Goal: Find specific page/section

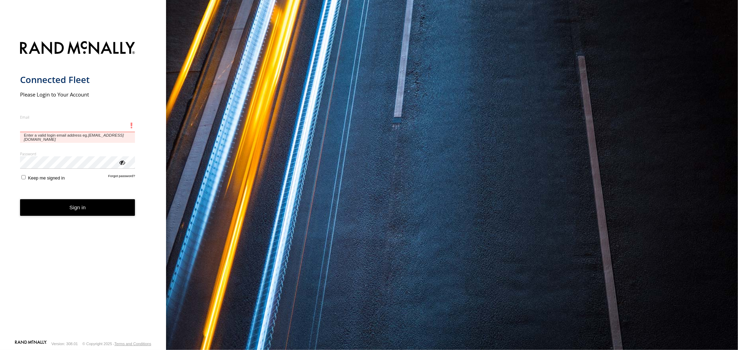
type input "**********"
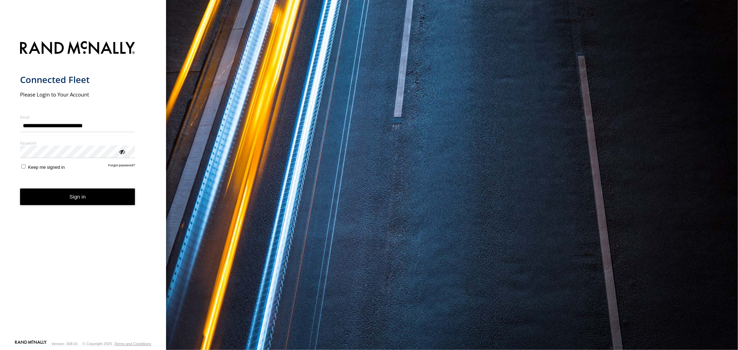
click at [23, 173] on form "**********" at bounding box center [83, 188] width 126 height 303
click at [71, 202] on button "Sign in" at bounding box center [77, 197] width 115 height 17
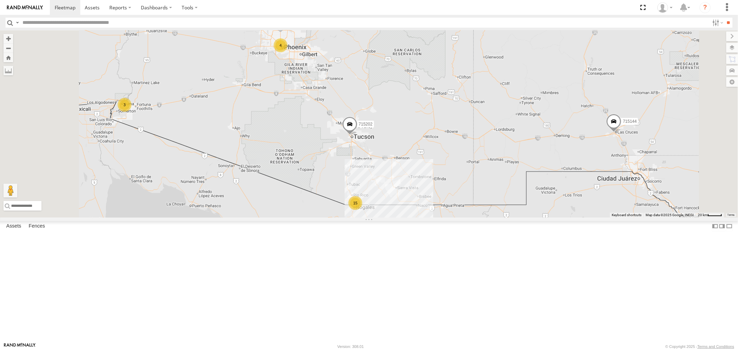
click at [0, 0] on div "P13 ([PERSON_NAME])" at bounding box center [0, 0] width 0 height 0
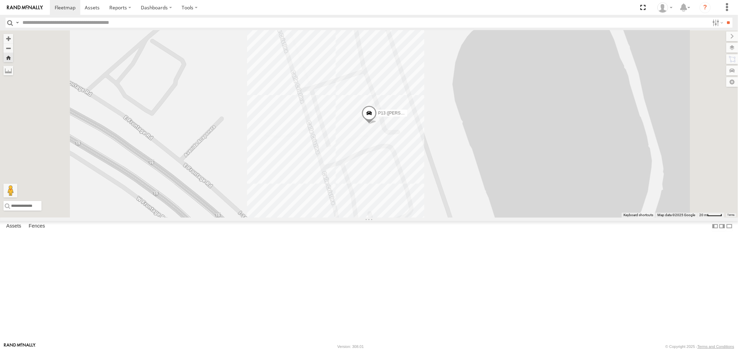
click at [731, 50] on label at bounding box center [733, 48] width 12 height 10
click at [0, 0] on span "Basemaps" at bounding box center [0, 0] width 0 height 0
click at [0, 0] on span "Satellite" at bounding box center [0, 0] width 0 height 0
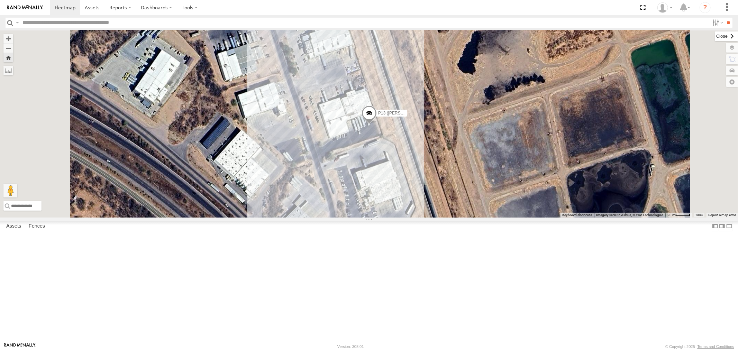
click at [715, 34] on label at bounding box center [726, 37] width 23 height 10
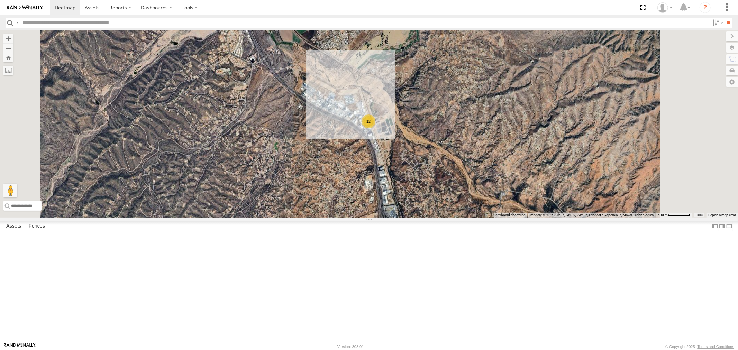
click at [0, 0] on div "715202" at bounding box center [0, 0] width 0 height 0
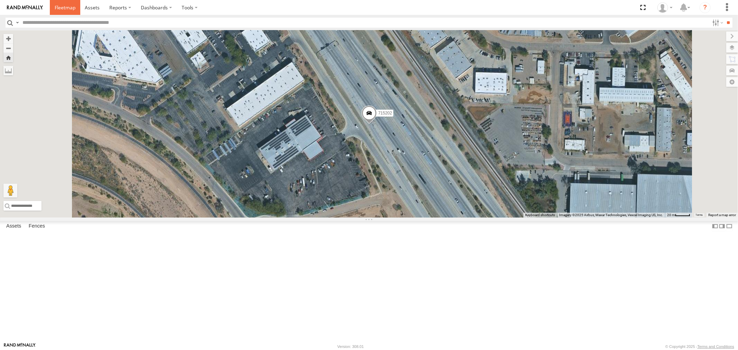
click at [63, 7] on span at bounding box center [65, 7] width 21 height 7
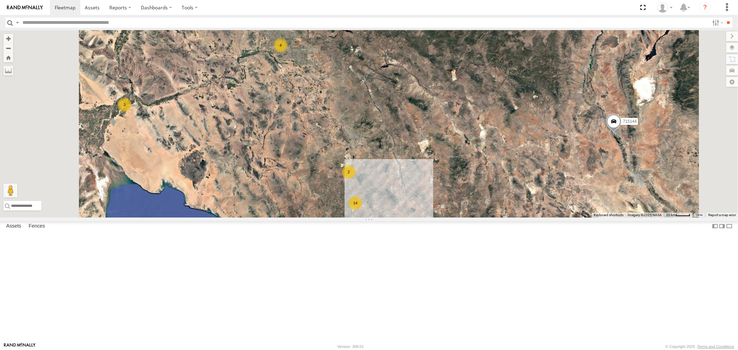
click at [0, 0] on div "715202" at bounding box center [0, 0] width 0 height 0
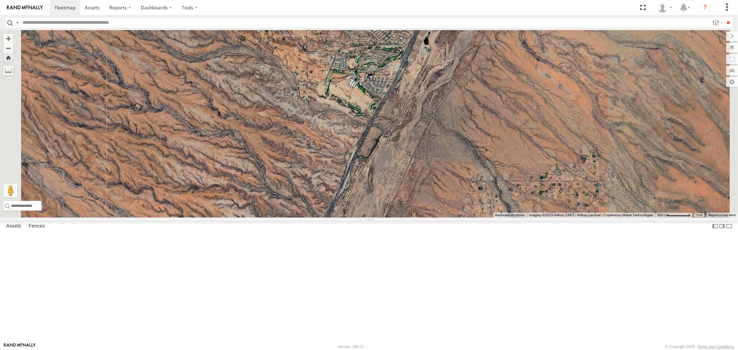
click at [0, 0] on div "715202" at bounding box center [0, 0] width 0 height 0
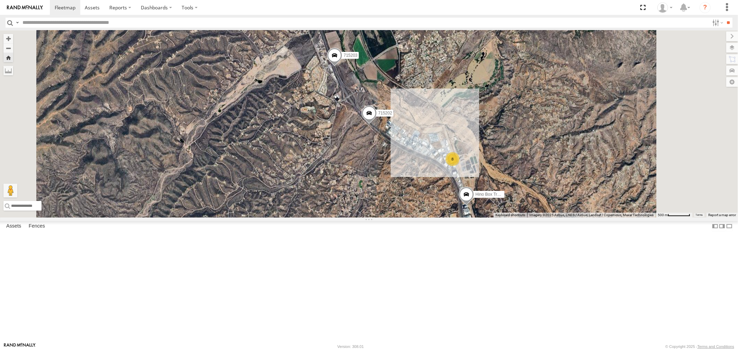
click at [0, 0] on div "P13 ([PERSON_NAME])" at bounding box center [0, 0] width 0 height 0
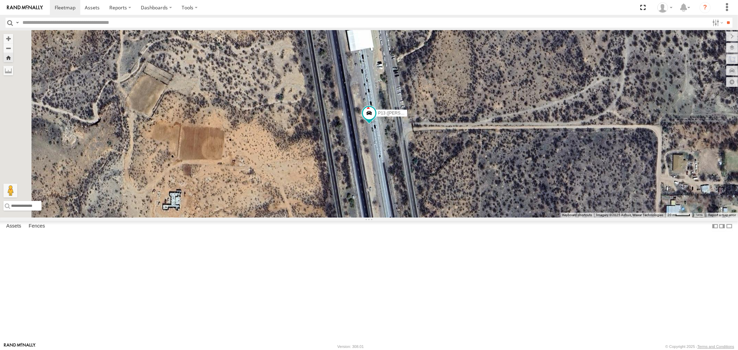
click at [0, 0] on link at bounding box center [0, 0] width 0 height 0
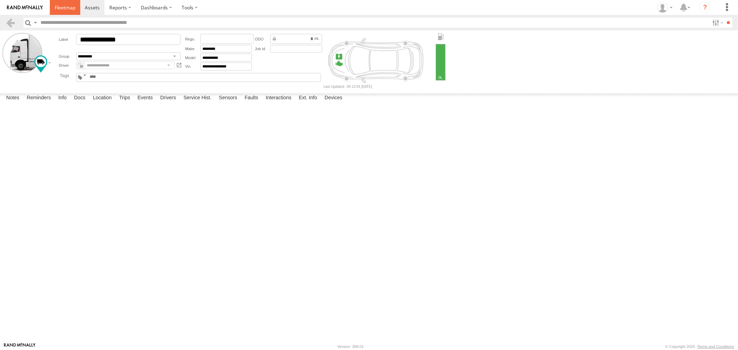
click at [62, 6] on span at bounding box center [65, 7] width 21 height 7
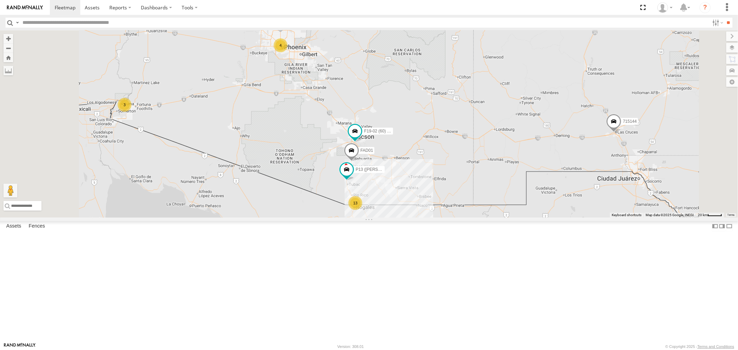
click at [0, 0] on div "F19-02 (60) - [PERSON_NAME]" at bounding box center [0, 0] width 0 height 0
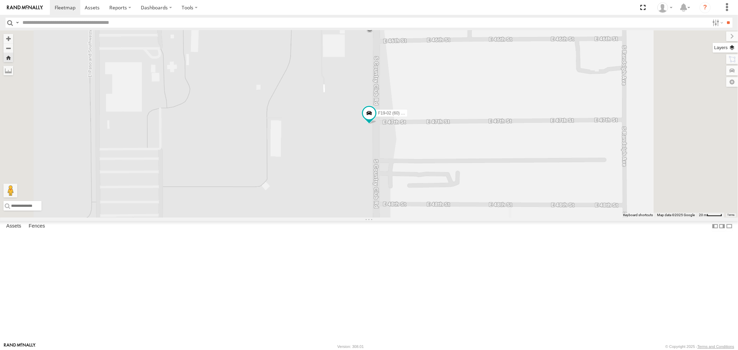
click at [733, 48] on label at bounding box center [725, 48] width 25 height 10
click at [0, 0] on span "Basemaps" at bounding box center [0, 0] width 0 height 0
click at [0, 0] on span "Satellite" at bounding box center [0, 0] width 0 height 0
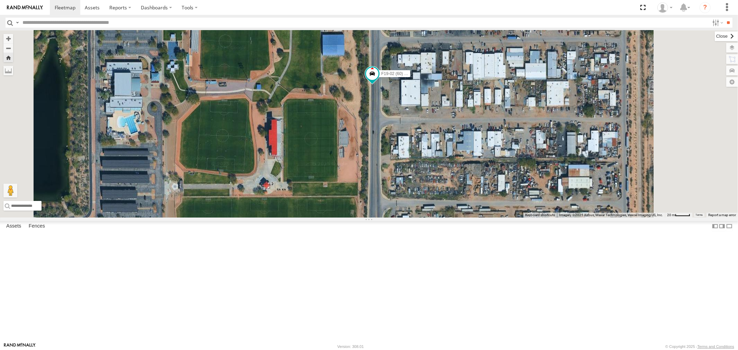
click at [715, 37] on label at bounding box center [726, 37] width 23 height 10
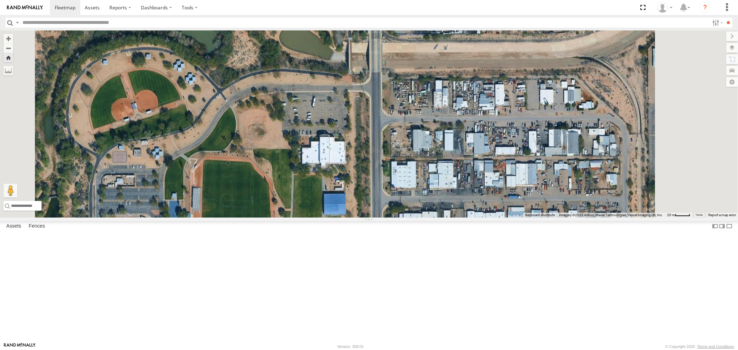
drag, startPoint x: 420, startPoint y: 159, endPoint x: 421, endPoint y: 319, distance: 159.9
click at [421, 218] on div "F19-02 (60) - [PERSON_NAME]" at bounding box center [369, 123] width 738 height 187
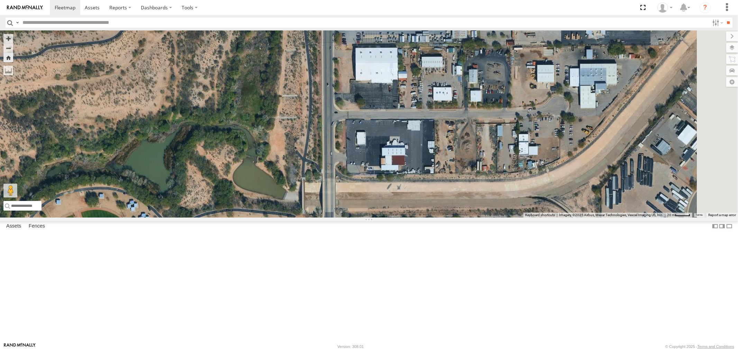
drag, startPoint x: 426, startPoint y: 205, endPoint x: 377, endPoint y: 347, distance: 149.9
click at [377, 347] on body at bounding box center [369, 175] width 738 height 350
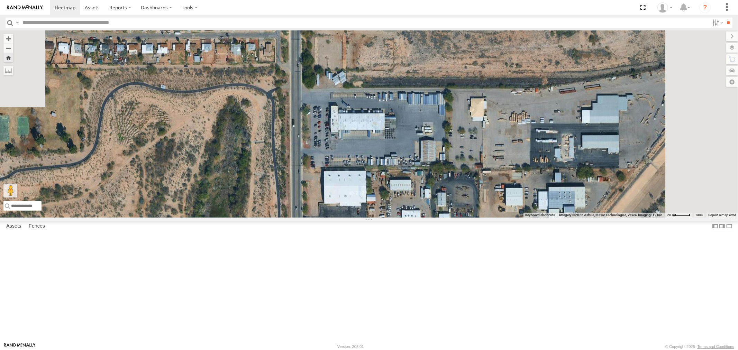
drag, startPoint x: 385, startPoint y: 232, endPoint x: 353, endPoint y: 293, distance: 68.1
click at [354, 350] on html at bounding box center [369, 175] width 738 height 350
drag, startPoint x: 366, startPoint y: 289, endPoint x: 362, endPoint y: 313, distance: 24.8
click at [362, 218] on div "F19-02 (60) - [PERSON_NAME]" at bounding box center [369, 123] width 738 height 187
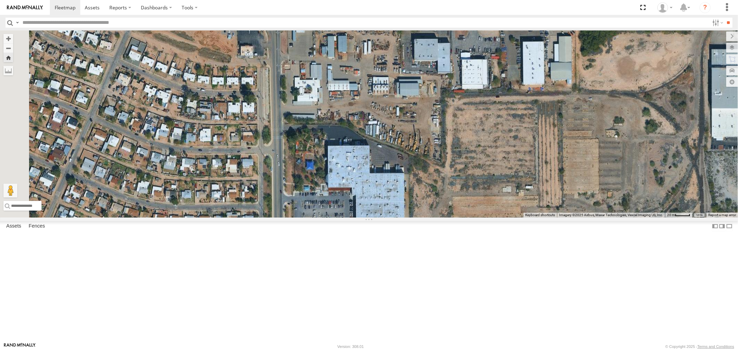
drag, startPoint x: 359, startPoint y: 299, endPoint x: 343, endPoint y: 207, distance: 93.0
click at [354, 218] on div "F19-02 (60) - [PERSON_NAME]" at bounding box center [369, 123] width 738 height 187
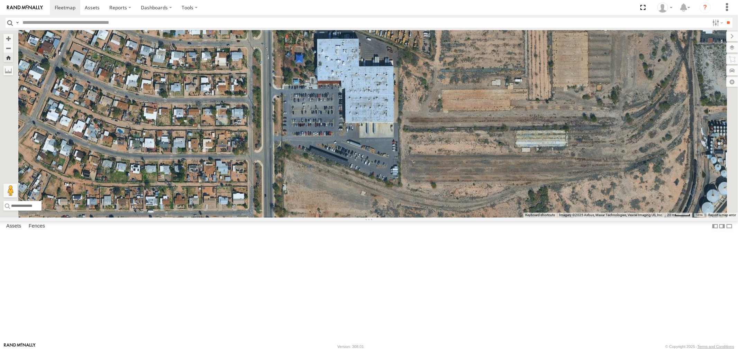
drag, startPoint x: 348, startPoint y: 267, endPoint x: 337, endPoint y: 166, distance: 101.3
click at [343, 213] on div "F19-02 (60) - [PERSON_NAME]" at bounding box center [369, 123] width 738 height 187
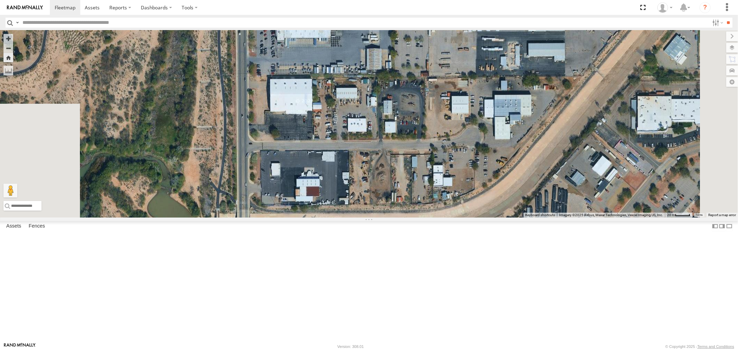
drag, startPoint x: 331, startPoint y: 237, endPoint x: 326, endPoint y: 104, distance: 133.4
click at [331, 205] on div "F19-02 (60) - [PERSON_NAME]" at bounding box center [369, 123] width 738 height 187
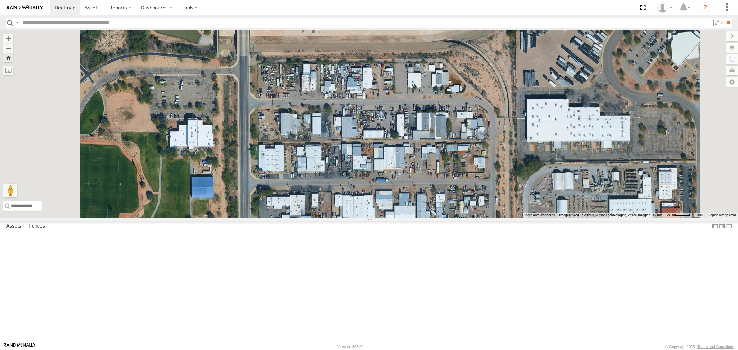
click at [0, 0] on div "F19-02 (60) - [PERSON_NAME]" at bounding box center [0, 0] width 0 height 0
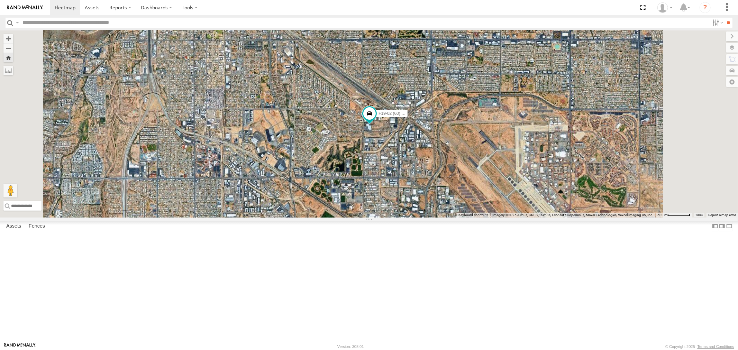
click at [0, 0] on div "F19-02 (60) - [PERSON_NAME]" at bounding box center [0, 0] width 0 height 0
click at [0, 0] on div "P13 ([PERSON_NAME])" at bounding box center [0, 0] width 0 height 0
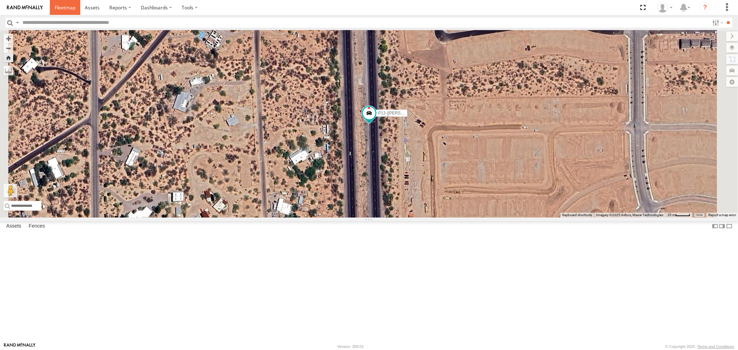
click at [63, 6] on span at bounding box center [65, 7] width 21 height 7
